Goal: Information Seeking & Learning: Learn about a topic

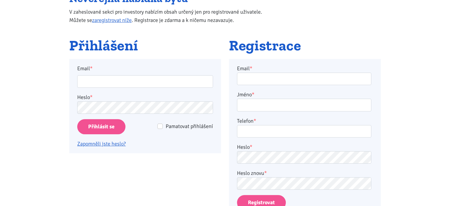
scroll to position [116, 0]
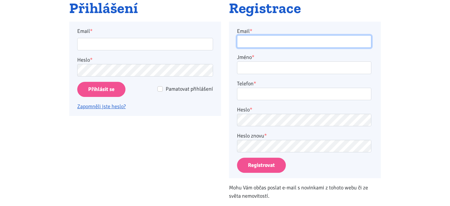
type input "[EMAIL_ADDRESS][DOMAIN_NAME]"
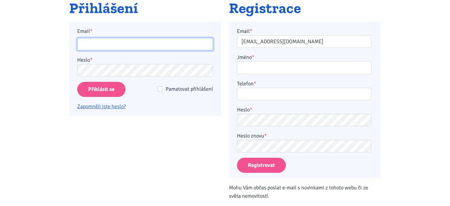
type input "[EMAIL_ADDRESS][DOMAIN_NAME]"
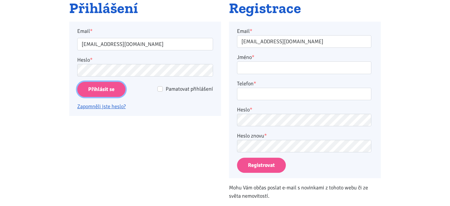
click at [96, 88] on input "Přihlásit se" at bounding box center [101, 89] width 48 height 15
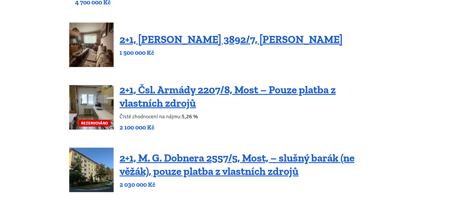
scroll to position [128, 0]
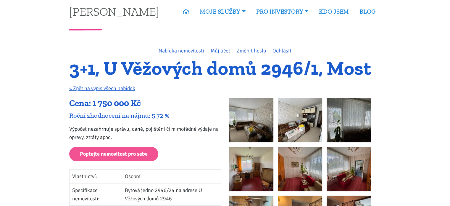
scroll to position [2, 0]
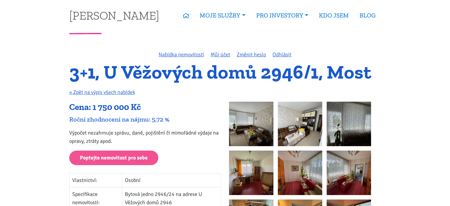
click at [233, 130] on img at bounding box center [251, 124] width 44 height 44
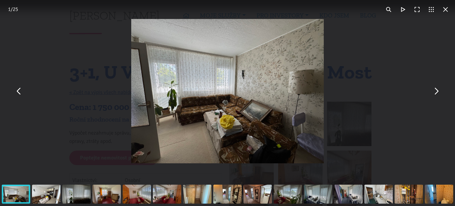
click at [435, 92] on button "You can close this modal content with the ESC key" at bounding box center [436, 91] width 14 height 14
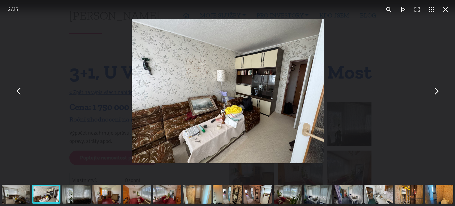
click at [435, 92] on button "You can close this modal content with the ESC key" at bounding box center [436, 91] width 14 height 14
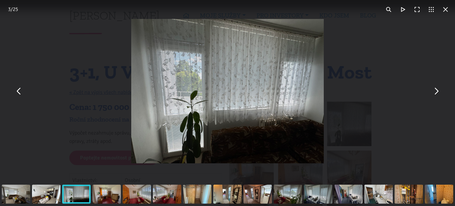
click at [435, 92] on button "You can close this modal content with the ESC key" at bounding box center [436, 91] width 14 height 14
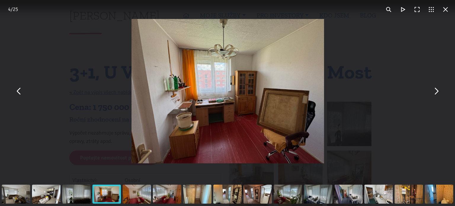
click at [435, 92] on button "You can close this modal content with the ESC key" at bounding box center [436, 91] width 14 height 14
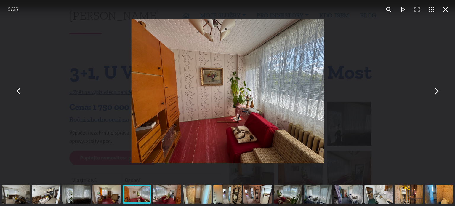
click at [435, 92] on button "You can close this modal content with the ESC key" at bounding box center [436, 91] width 14 height 14
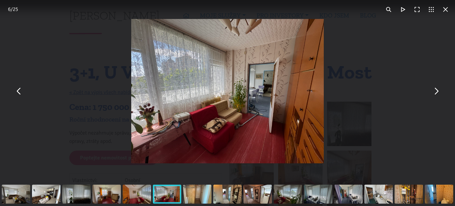
click at [435, 92] on button "You can close this modal content with the ESC key" at bounding box center [436, 91] width 14 height 14
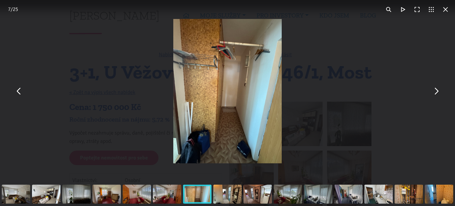
click at [435, 92] on button "You can close this modal content with the ESC key" at bounding box center [436, 91] width 14 height 14
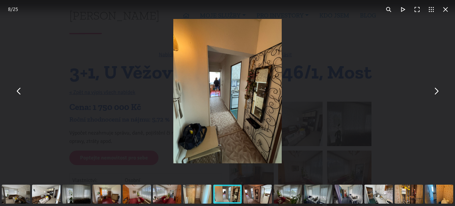
click at [435, 92] on button "You can close this modal content with the ESC key" at bounding box center [436, 91] width 14 height 14
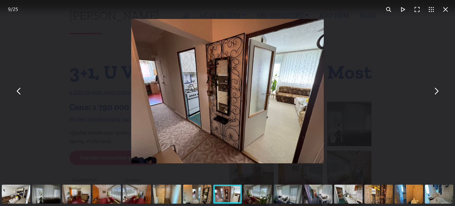
click at [435, 92] on button "You can close this modal content with the ESC key" at bounding box center [436, 91] width 14 height 14
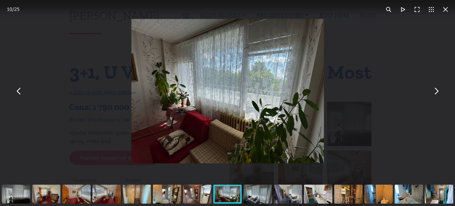
click at [435, 92] on button "You can close this modal content with the ESC key" at bounding box center [436, 91] width 14 height 14
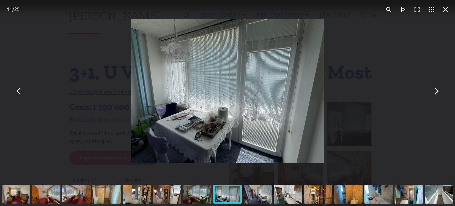
click at [435, 92] on button "You can close this modal content with the ESC key" at bounding box center [436, 91] width 14 height 14
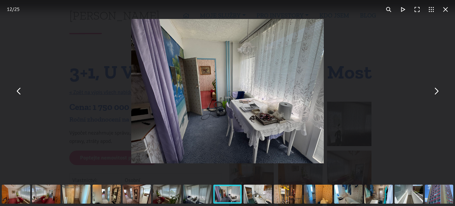
click at [435, 92] on button "You can close this modal content with the ESC key" at bounding box center [436, 91] width 14 height 14
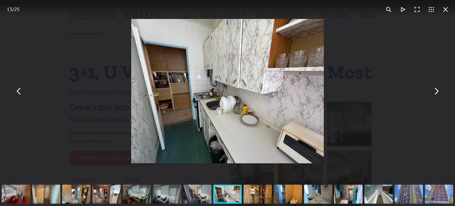
click at [435, 92] on button "You can close this modal content with the ESC key" at bounding box center [436, 91] width 14 height 14
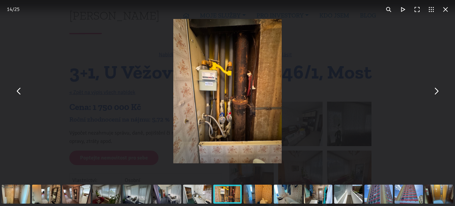
click at [435, 92] on button "You can close this modal content with the ESC key" at bounding box center [436, 91] width 14 height 14
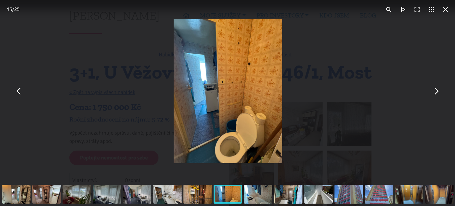
click at [435, 92] on button "You can close this modal content with the ESC key" at bounding box center [436, 91] width 14 height 14
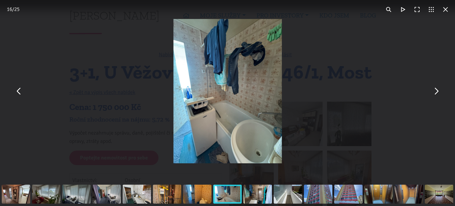
click at [435, 92] on button "You can close this modal content with the ESC key" at bounding box center [436, 91] width 14 height 14
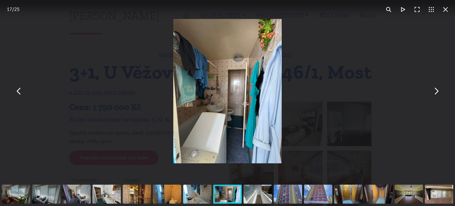
click at [435, 92] on button "You can close this modal content with the ESC key" at bounding box center [436, 91] width 14 height 14
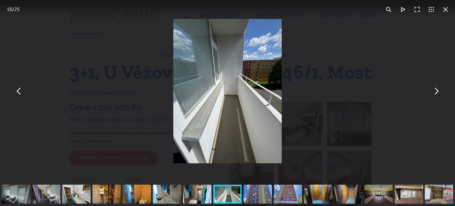
click at [435, 92] on button "You can close this modal content with the ESC key" at bounding box center [436, 91] width 14 height 14
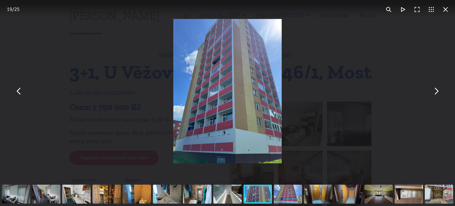
click at [435, 92] on button "You can close this modal content with the ESC key" at bounding box center [436, 91] width 14 height 14
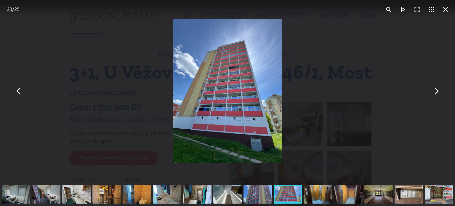
click at [435, 92] on button "You can close this modal content with the ESC key" at bounding box center [436, 91] width 14 height 14
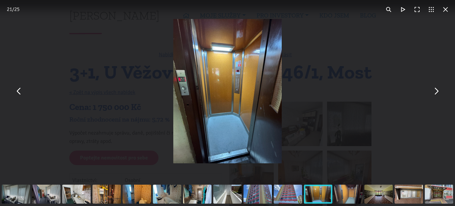
click at [444, 9] on button "You can close this modal content with the ESC key" at bounding box center [445, 9] width 14 height 14
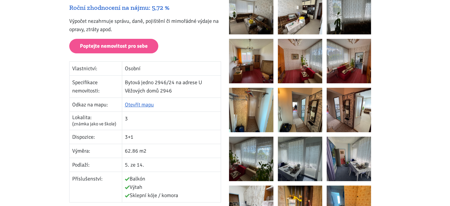
scroll to position [119, 0]
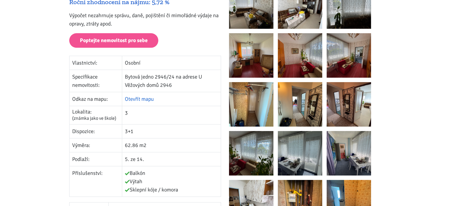
click at [134, 99] on link "Otevřít mapu" at bounding box center [139, 99] width 29 height 7
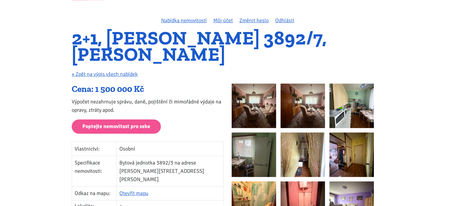
scroll to position [31, 0]
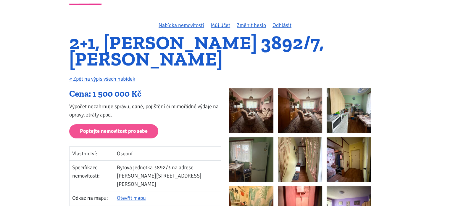
click at [249, 97] on img at bounding box center [251, 110] width 44 height 44
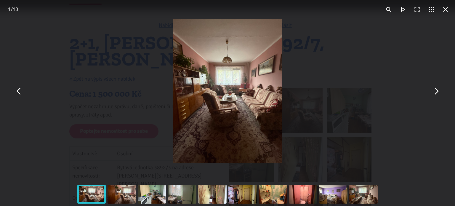
click at [435, 87] on button "You can close this modal content with the ESC key" at bounding box center [436, 91] width 14 height 14
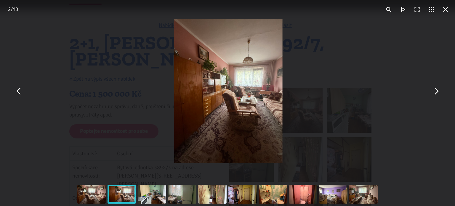
click at [435, 87] on button "You can close this modal content with the ESC key" at bounding box center [436, 91] width 14 height 14
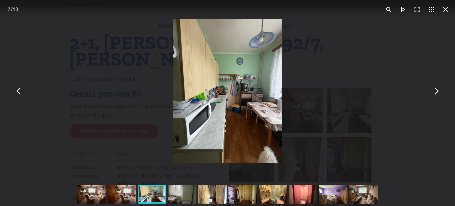
click at [435, 87] on button "You can close this modal content with the ESC key" at bounding box center [436, 91] width 14 height 14
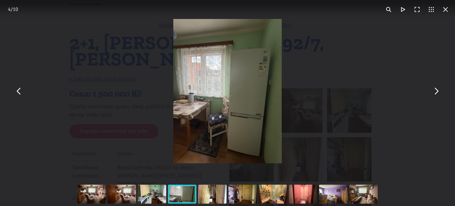
click at [435, 87] on button "You can close this modal content with the ESC key" at bounding box center [436, 91] width 14 height 14
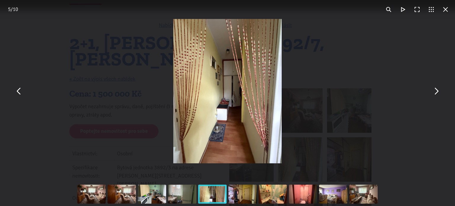
click at [435, 87] on button "You can close this modal content with the ESC key" at bounding box center [436, 91] width 14 height 14
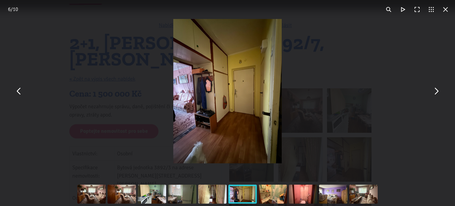
click at [435, 89] on button "You can close this modal content with the ESC key" at bounding box center [436, 91] width 14 height 14
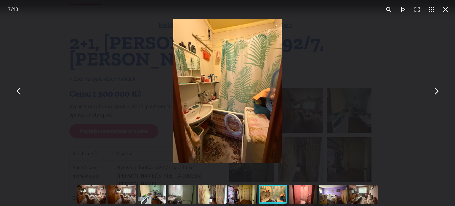
click at [436, 88] on button "You can close this modal content with the ESC key" at bounding box center [436, 91] width 14 height 14
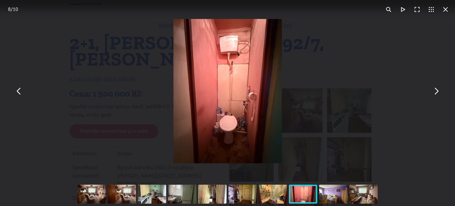
click at [436, 88] on button "You can close this modal content with the ESC key" at bounding box center [436, 91] width 14 height 14
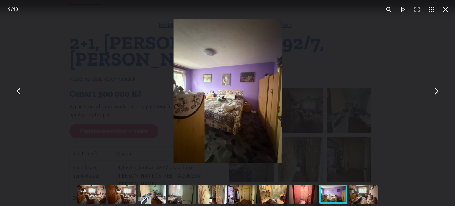
click at [436, 88] on button "You can close this modal content with the ESC key" at bounding box center [436, 91] width 14 height 14
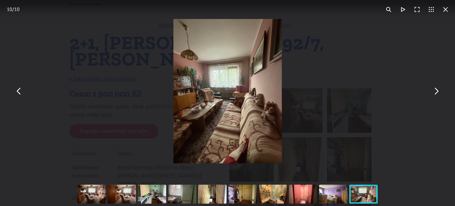
click at [436, 88] on button "You can close this modal content with the ESC key" at bounding box center [436, 91] width 14 height 14
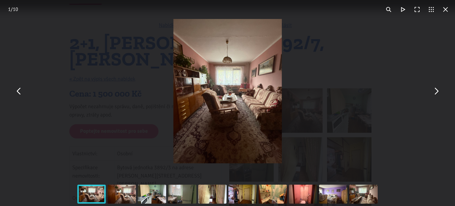
click at [436, 88] on button "You can close this modal content with the ESC key" at bounding box center [436, 91] width 14 height 14
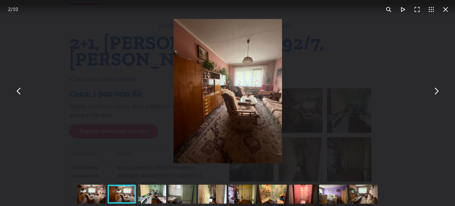
click at [436, 88] on button "You can close this modal content with the ESC key" at bounding box center [436, 91] width 14 height 14
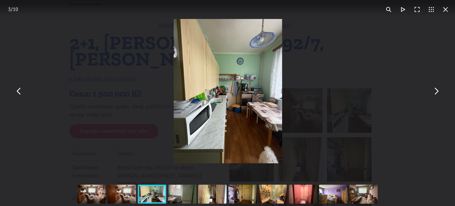
click at [436, 88] on button "You can close this modal content with the ESC key" at bounding box center [436, 91] width 14 height 14
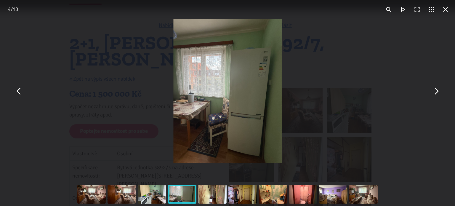
click at [436, 88] on button "You can close this modal content with the ESC key" at bounding box center [436, 91] width 14 height 14
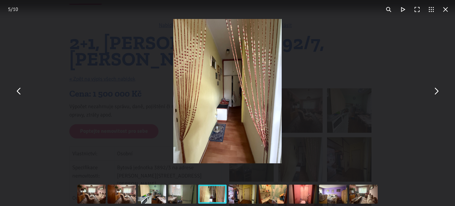
click at [436, 88] on button "You can close this modal content with the ESC key" at bounding box center [436, 91] width 14 height 14
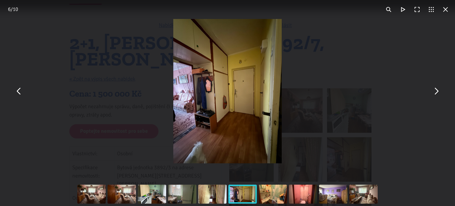
click at [436, 88] on button "You can close this modal content with the ESC key" at bounding box center [436, 91] width 14 height 14
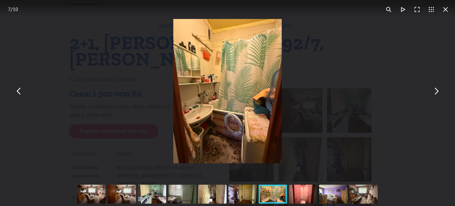
click at [436, 88] on button "You can close this modal content with the ESC key" at bounding box center [436, 91] width 14 height 14
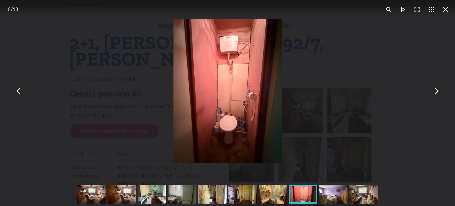
click at [436, 88] on button "You can close this modal content with the ESC key" at bounding box center [436, 91] width 14 height 14
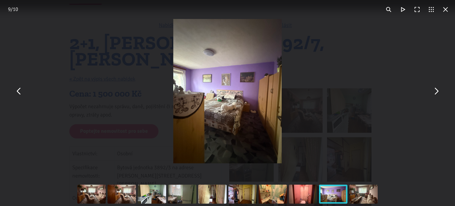
click at [436, 88] on button "You can close this modal content with the ESC key" at bounding box center [436, 91] width 14 height 14
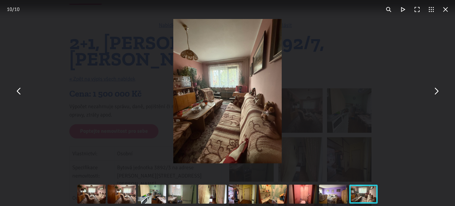
click at [436, 88] on button "You can close this modal content with the ESC key" at bounding box center [436, 91] width 14 height 14
